Goal: Find specific page/section: Find specific page/section

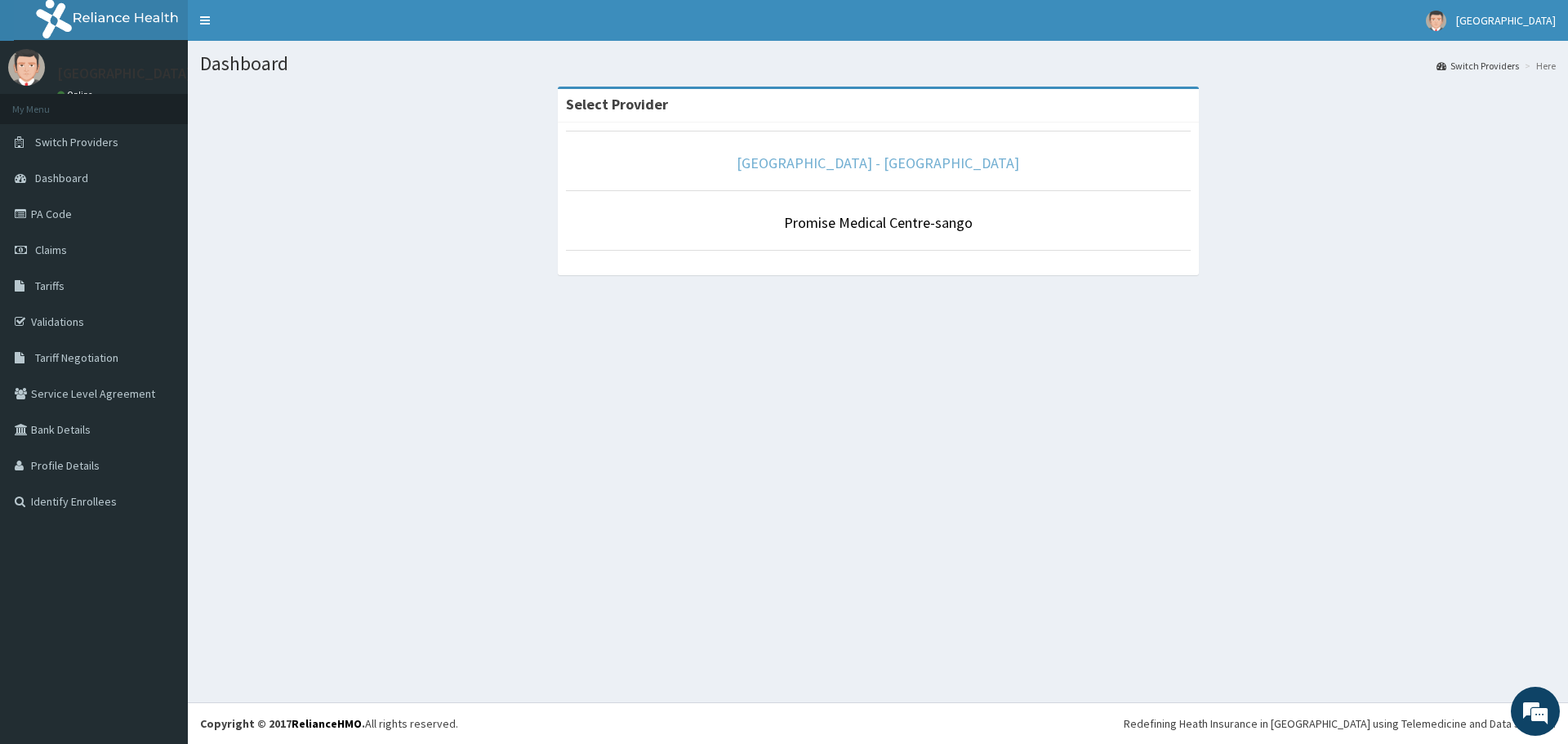
click at [910, 162] on link "[GEOGRAPHIC_DATA] - [GEOGRAPHIC_DATA]" at bounding box center [878, 163] width 282 height 19
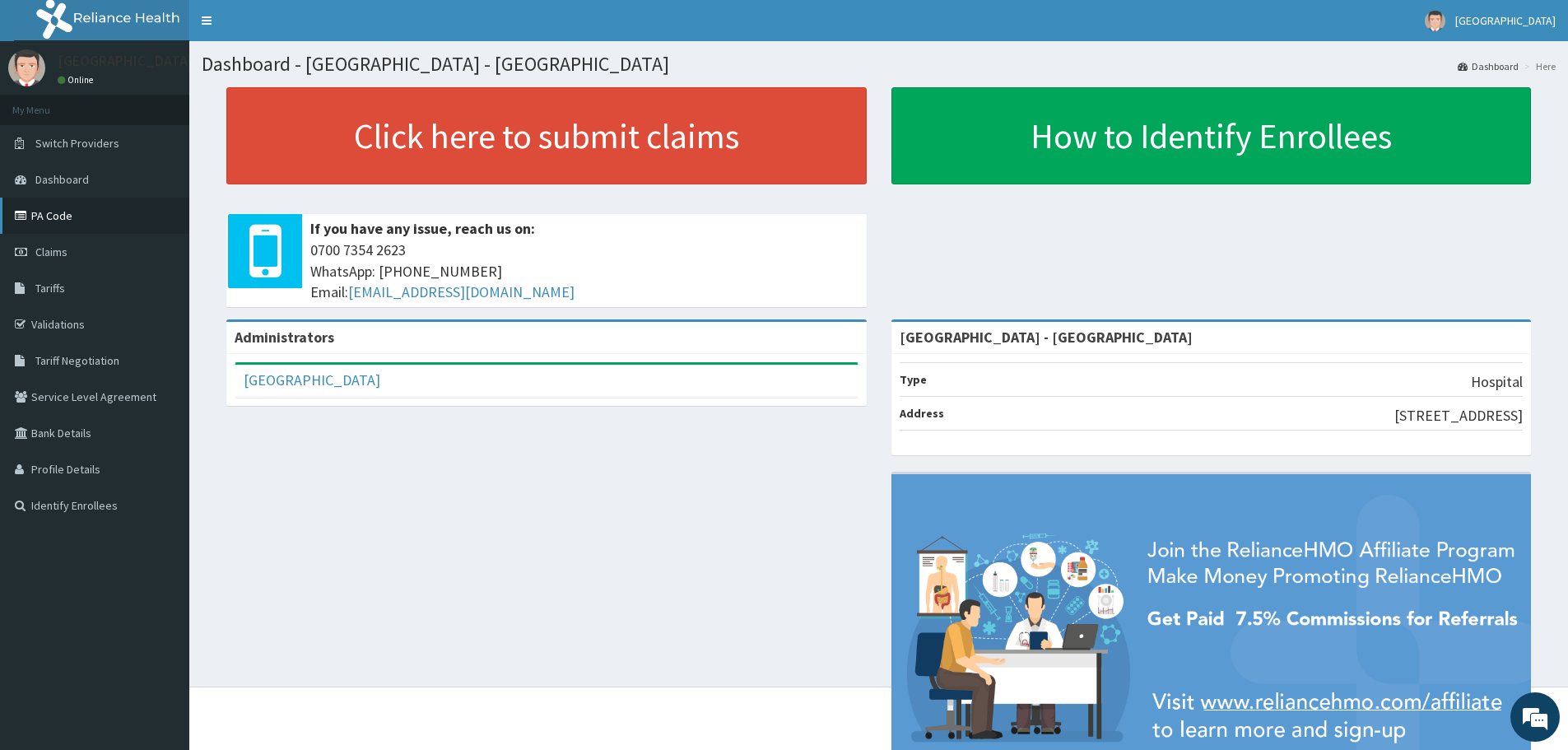
click at [67, 215] on link "PA Code" at bounding box center [95, 216] width 189 height 36
